Goal: Information Seeking & Learning: Learn about a topic

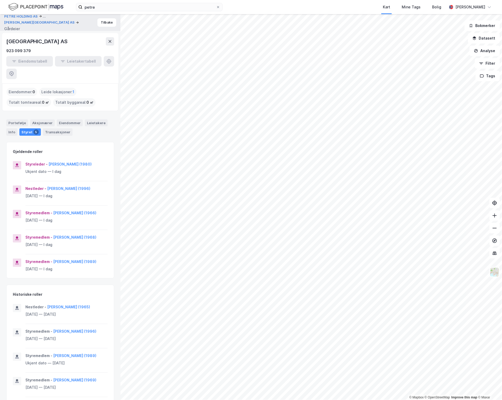
scroll to position [65, 0]
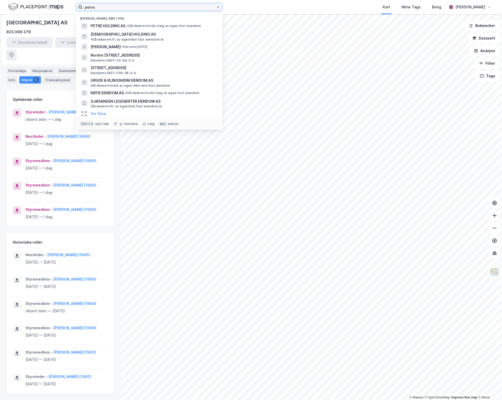
drag, startPoint x: 111, startPoint y: 4, endPoint x: -21, endPoint y: 5, distance: 132.1
click at [0, 5] on html "petre Nylige søk (100) PETRE HOLDING AS • Gårdeiere • Utvikl./salg av egen fast…" at bounding box center [251, 200] width 502 height 400
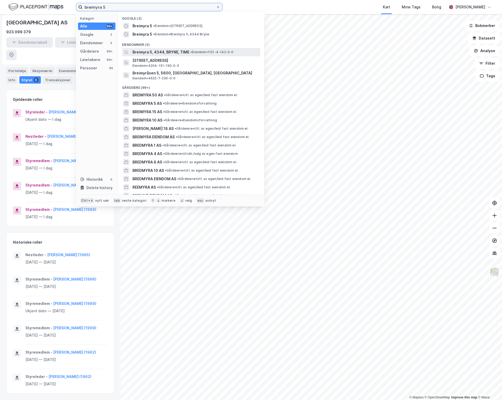
type input "breimyra 5"
click at [210, 51] on span "• Eiendom • 1121-4-142-0-0" at bounding box center [211, 52] width 43 height 4
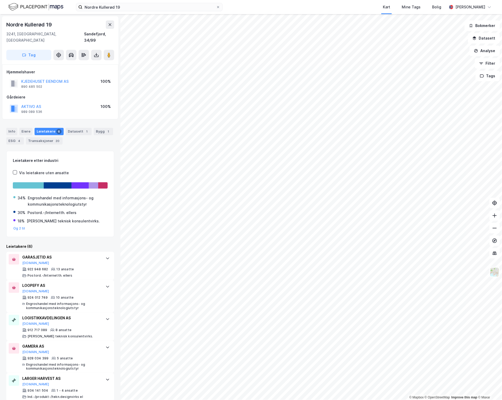
scroll to position [23, 0]
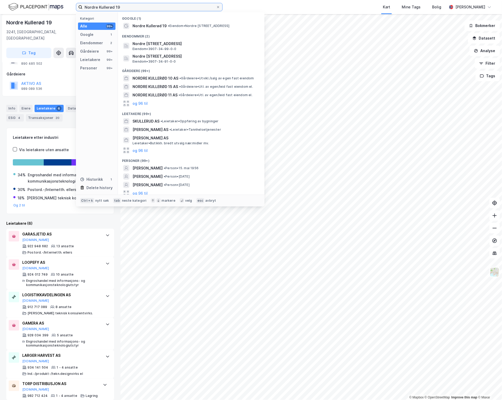
drag, startPoint x: 141, startPoint y: 4, endPoint x: -7, endPoint y: -3, distance: 149.0
click at [0, 0] on html "Nordre Kullerød 19 Kategori Alle 99+ Google 1 Eiendommer 2 Gårdeiere 99+ Leieta…" at bounding box center [251, 200] width 502 height 400
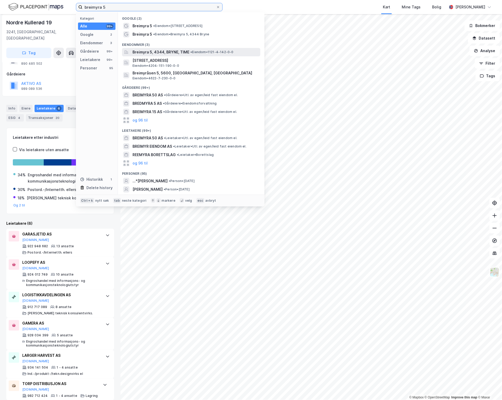
type input "breimyra 5"
click at [221, 50] on span "• Eiendom • 1121-4-142-0-0" at bounding box center [211, 52] width 43 height 4
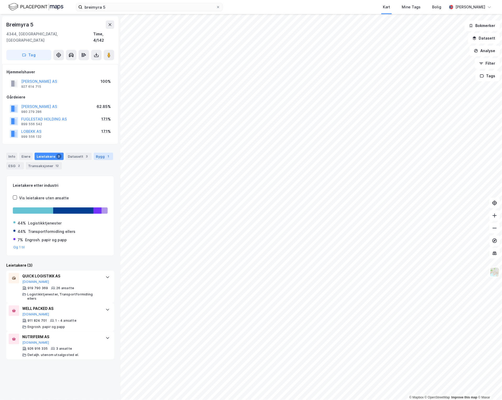
click at [96, 153] on div "Bygg 1" at bounding box center [103, 156] width 19 height 7
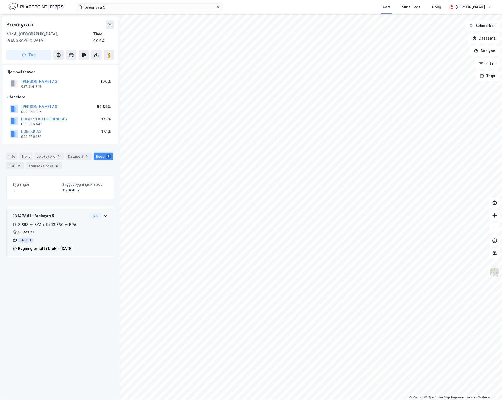
click at [102, 213] on div "Vis" at bounding box center [99, 216] width 18 height 6
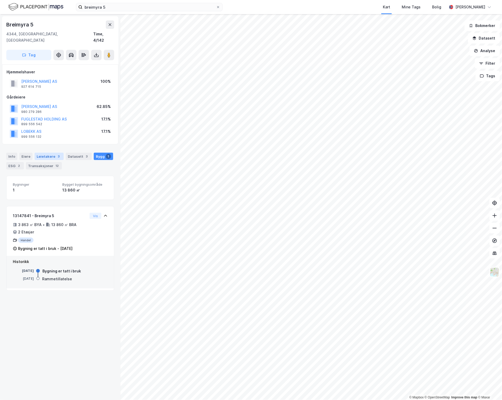
click at [42, 153] on div "Leietakere 3" at bounding box center [49, 156] width 29 height 7
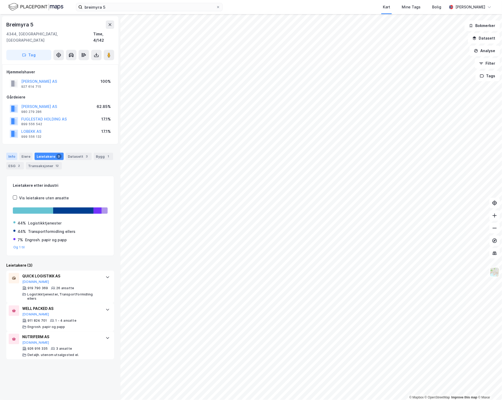
click at [15, 153] on div "Info" at bounding box center [11, 156] width 11 height 7
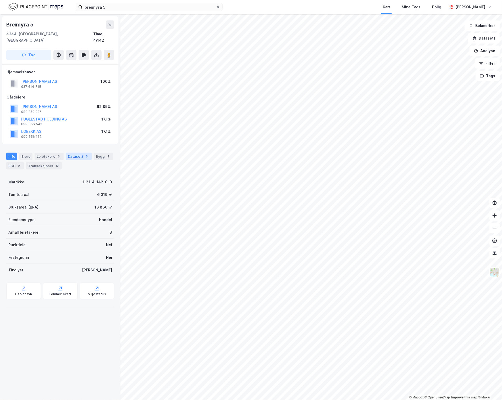
click at [78, 153] on div "Datasett 3" at bounding box center [79, 156] width 26 height 7
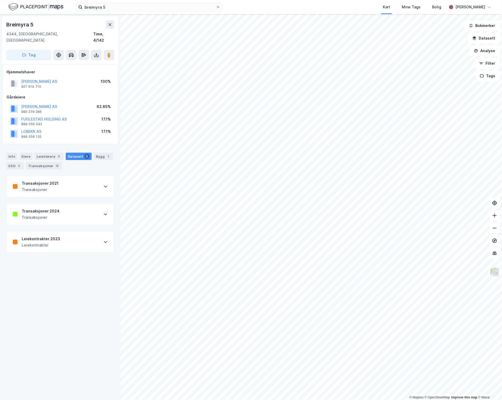
click at [104, 212] on icon at bounding box center [106, 214] width 4 height 4
click at [7, 153] on div "Info" at bounding box center [11, 156] width 11 height 7
